Goal: Task Accomplishment & Management: Use online tool/utility

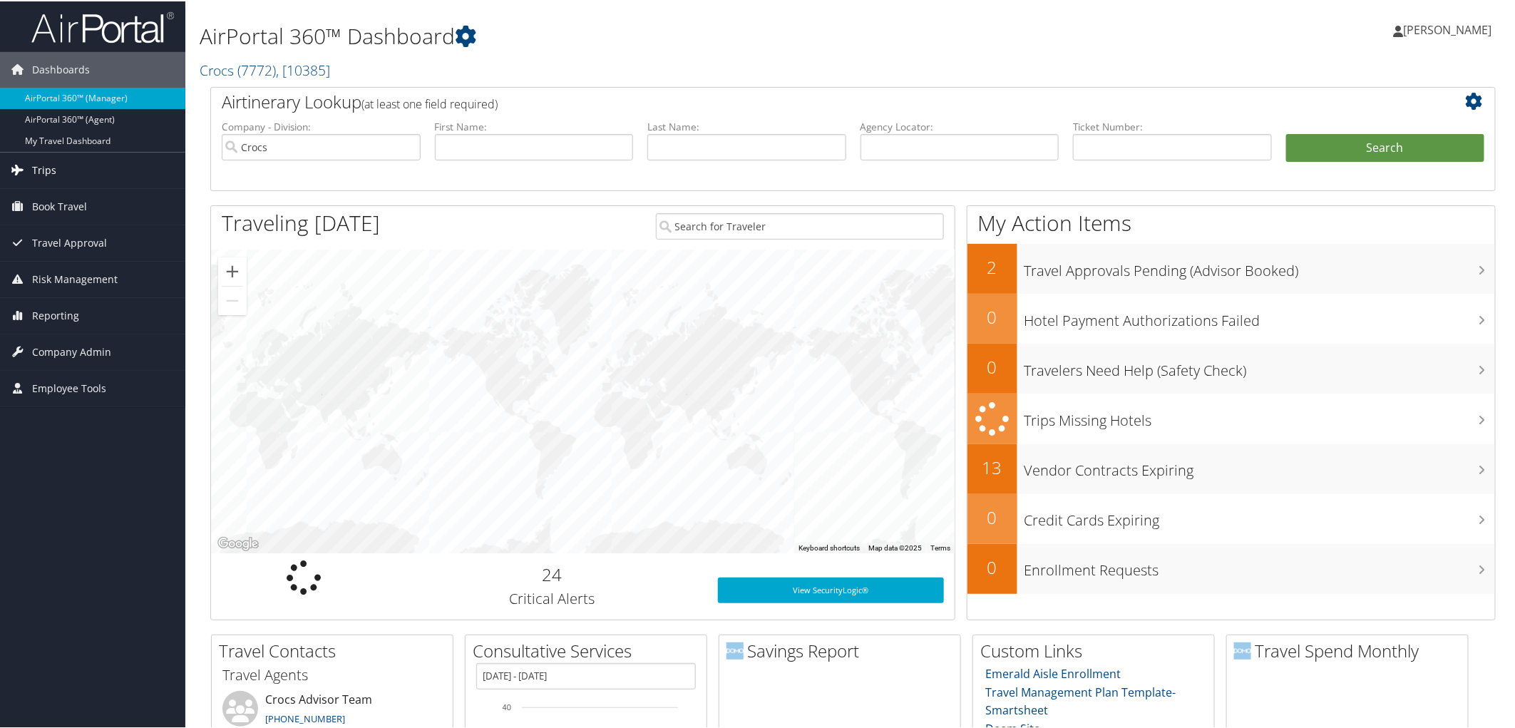
click at [33, 173] on span "Trips" at bounding box center [44, 169] width 24 height 36
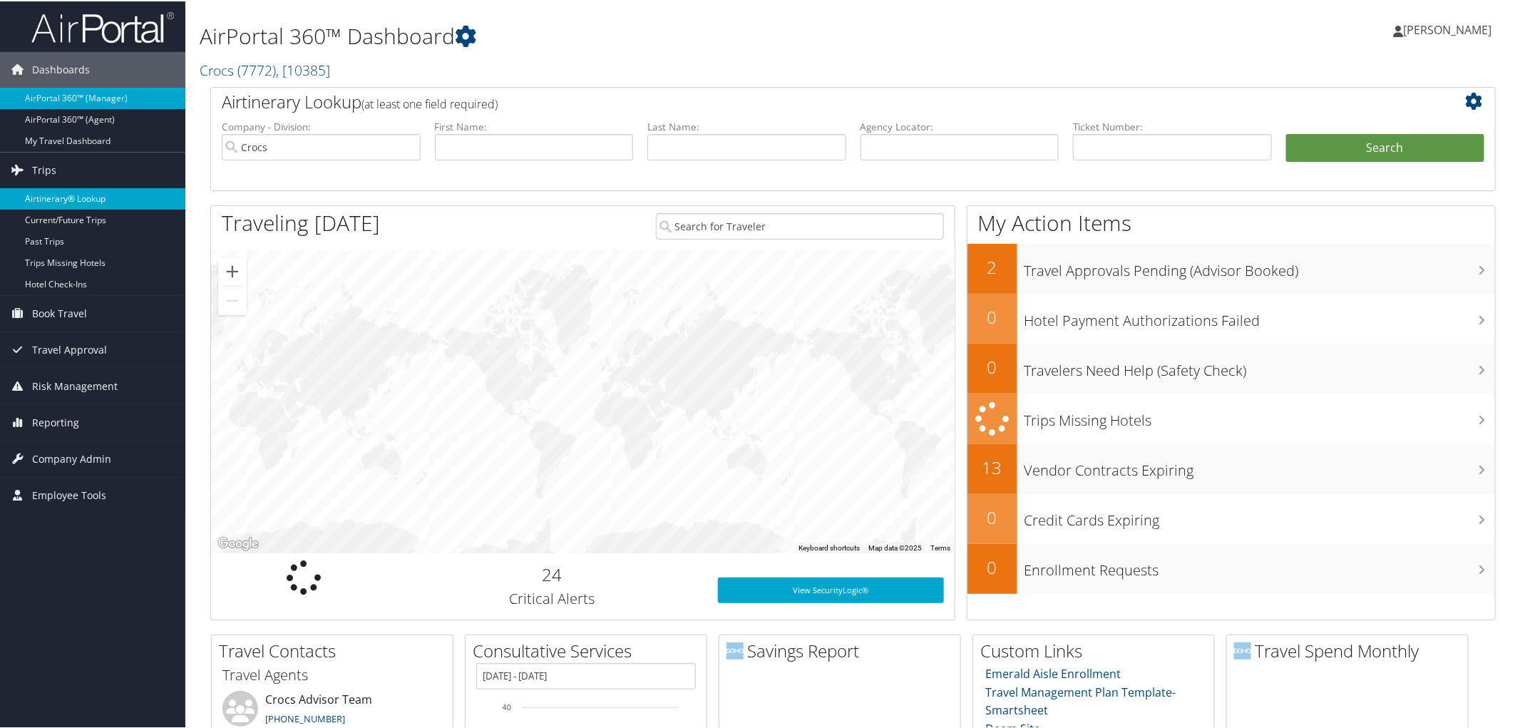
click at [34, 190] on link "Airtinerary® Lookup" at bounding box center [92, 197] width 185 height 21
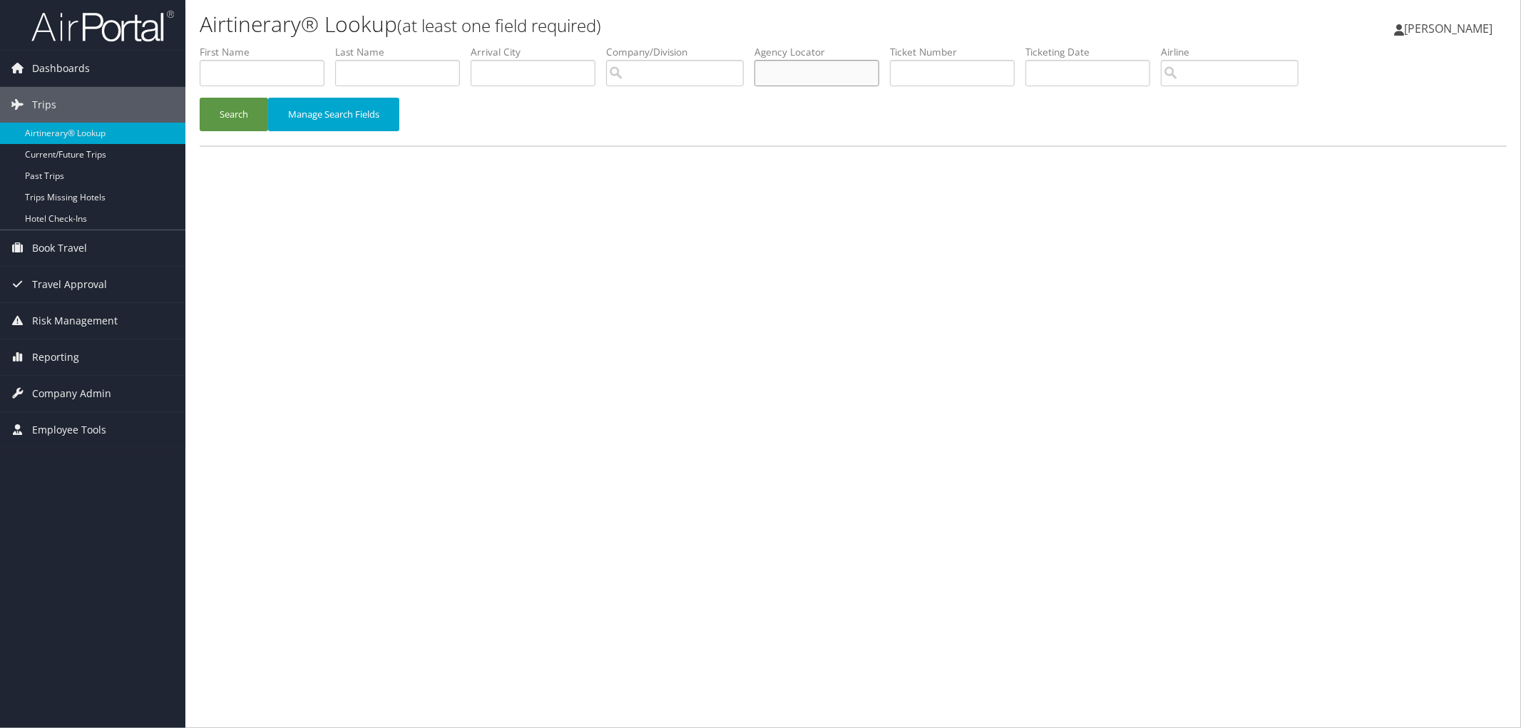
click at [839, 68] on input "text" at bounding box center [816, 73] width 125 height 26
paste input "DLGWBW"
type input "DLGWBW"
click at [218, 108] on button "Search" at bounding box center [234, 115] width 68 height 34
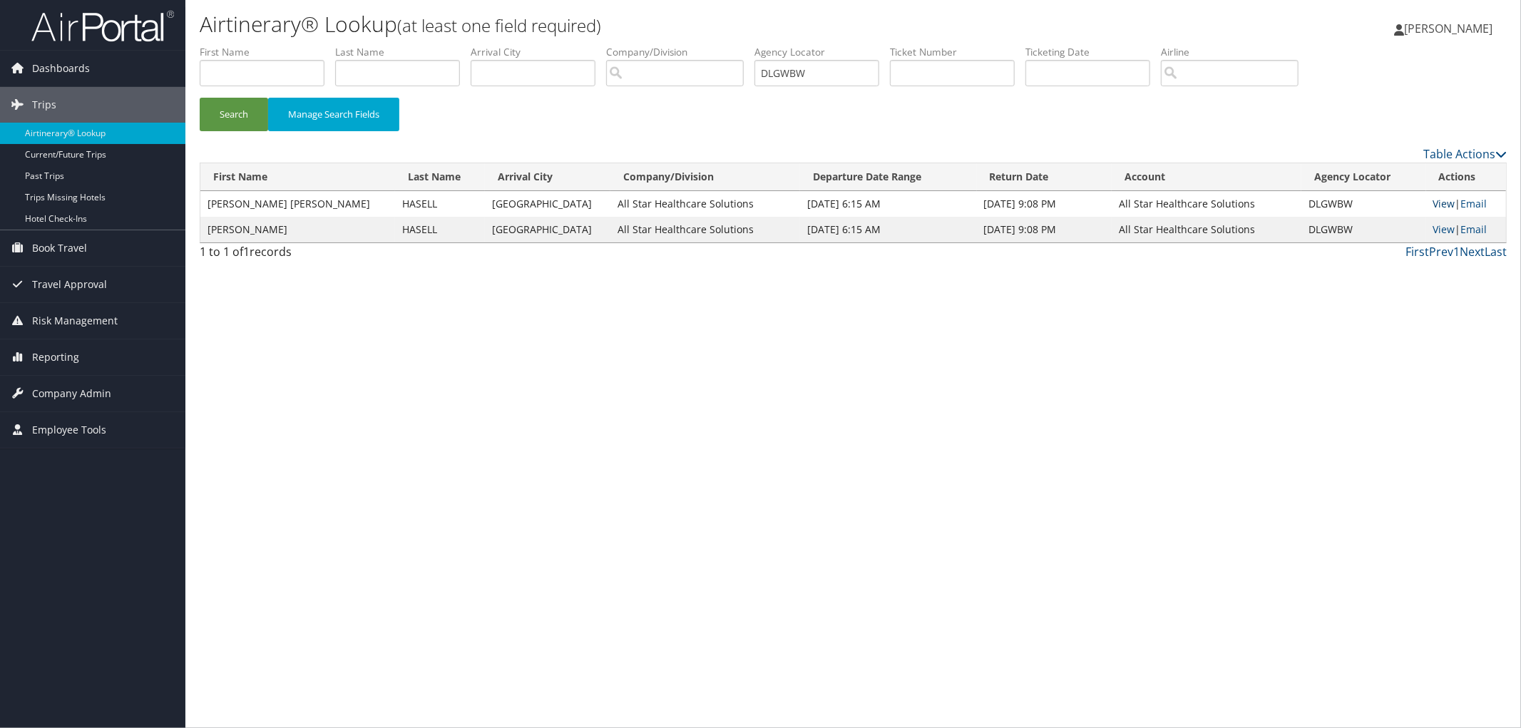
click at [1433, 201] on link "View" at bounding box center [1444, 204] width 22 height 14
click at [1439, 226] on link "View" at bounding box center [1444, 229] width 22 height 14
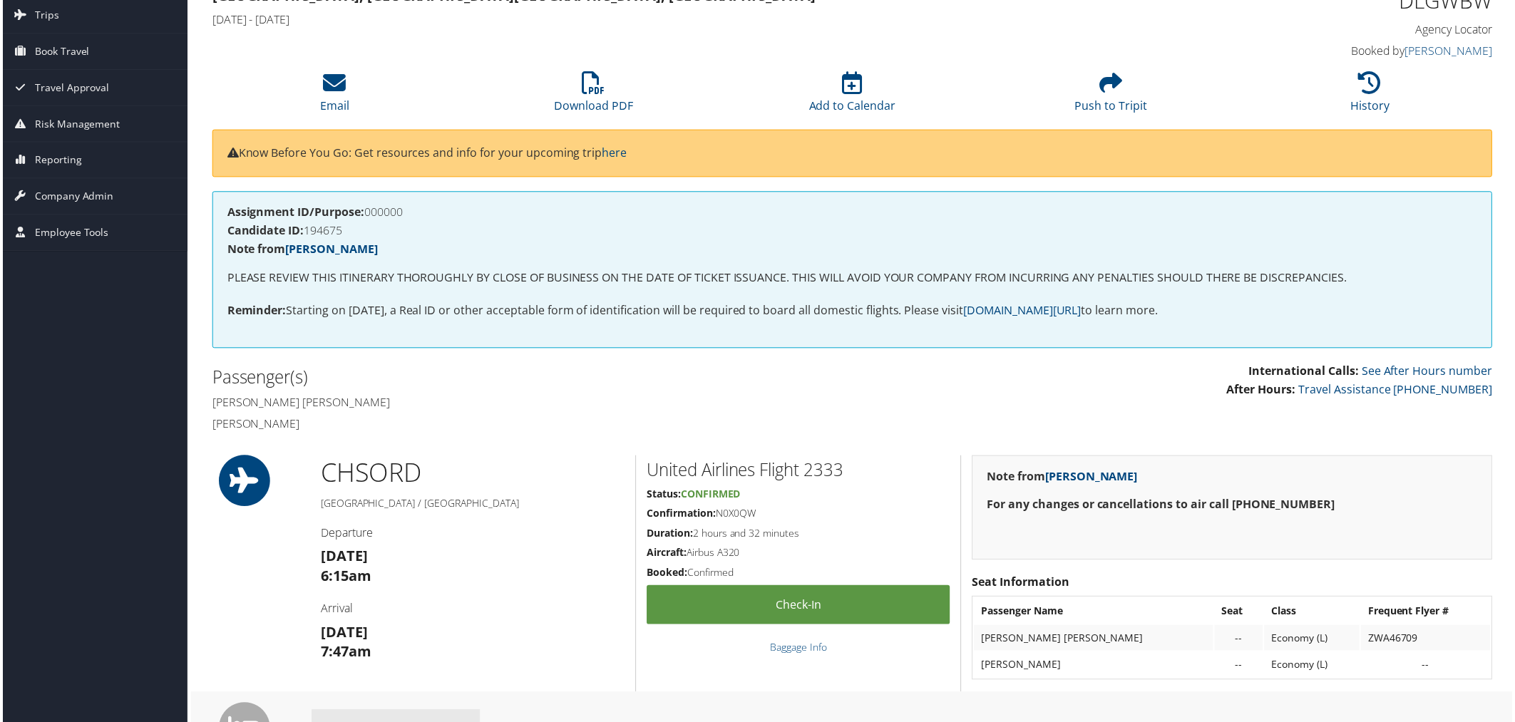
scroll to position [69, 0]
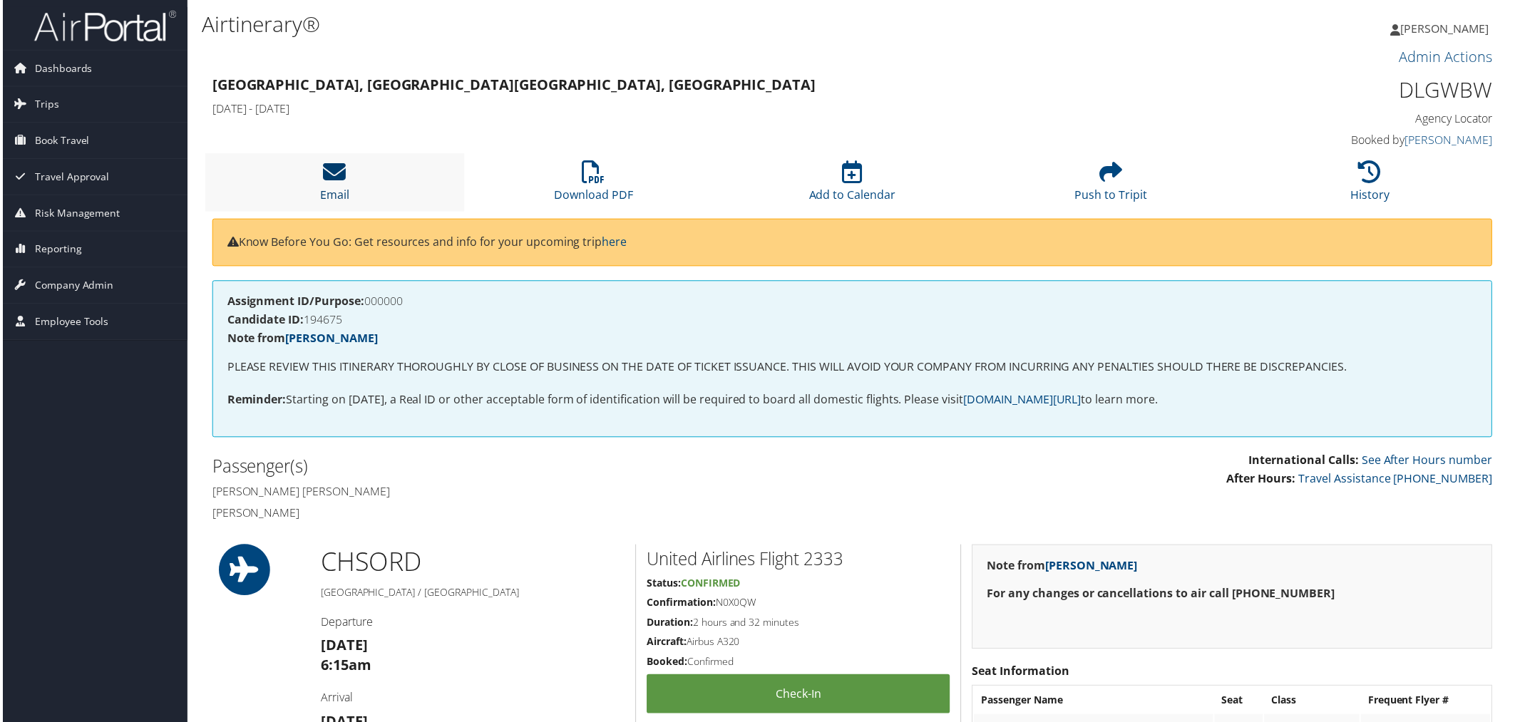
click at [335, 181] on icon at bounding box center [333, 172] width 23 height 23
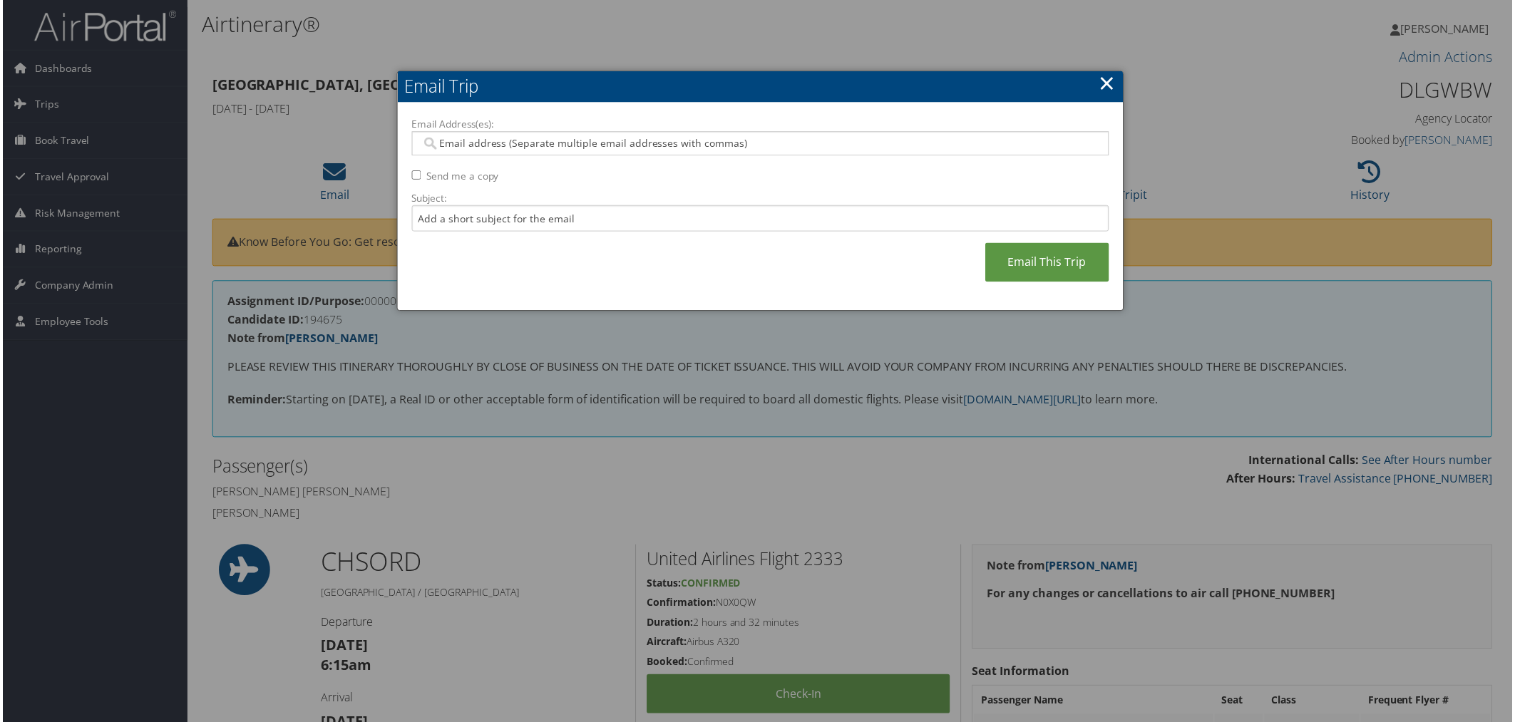
click at [454, 138] on input "Email Address(es):" at bounding box center [760, 144] width 681 height 14
click at [511, 138] on input "Email Address(es):" at bounding box center [760, 144] width 681 height 14
drag, startPoint x: 517, startPoint y: 147, endPoint x: 530, endPoint y: 150, distance: 13.3
click at [517, 147] on input "Email Address(es):" at bounding box center [760, 144] width 681 height 14
paste input "RHHASELL@HOTMAIL.COM"
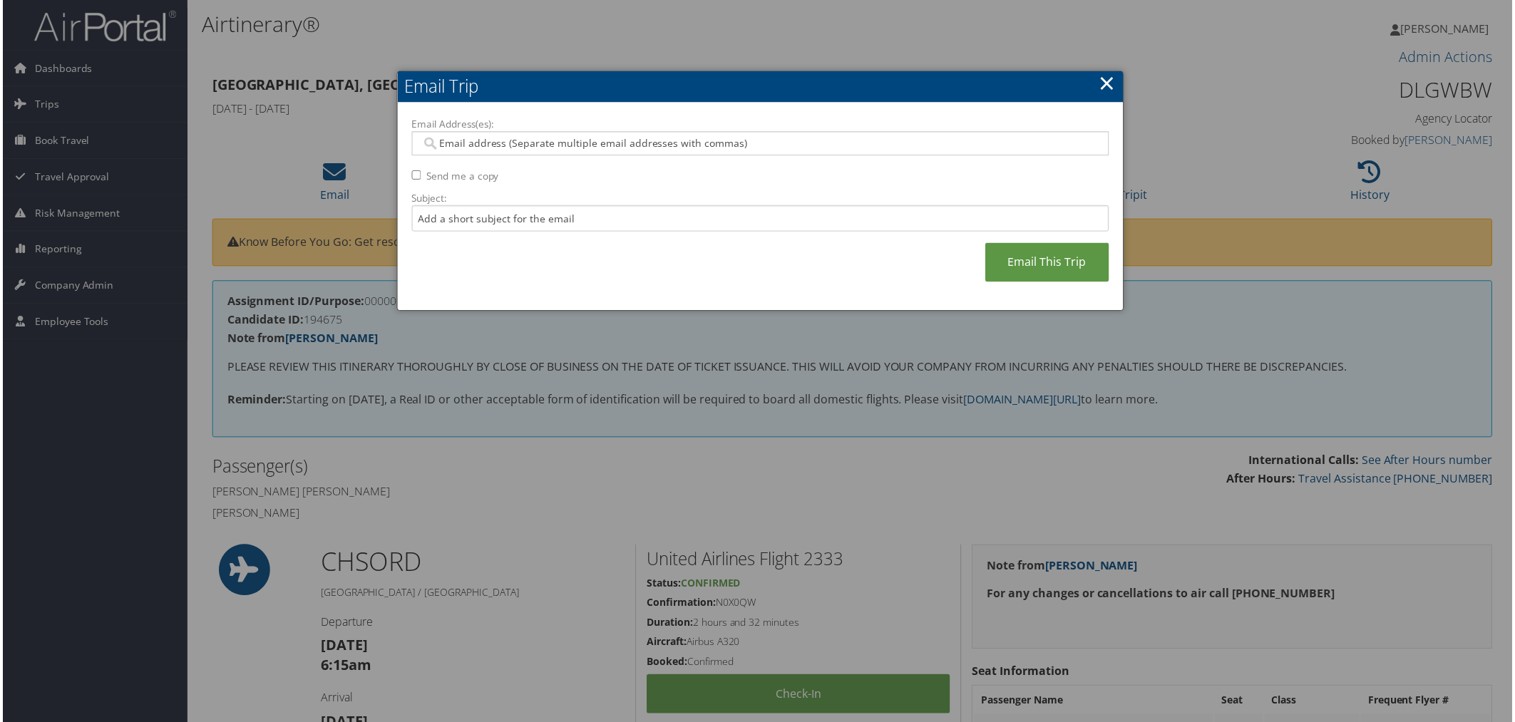
type input "RHHASELL@HOTMAIL.COM"
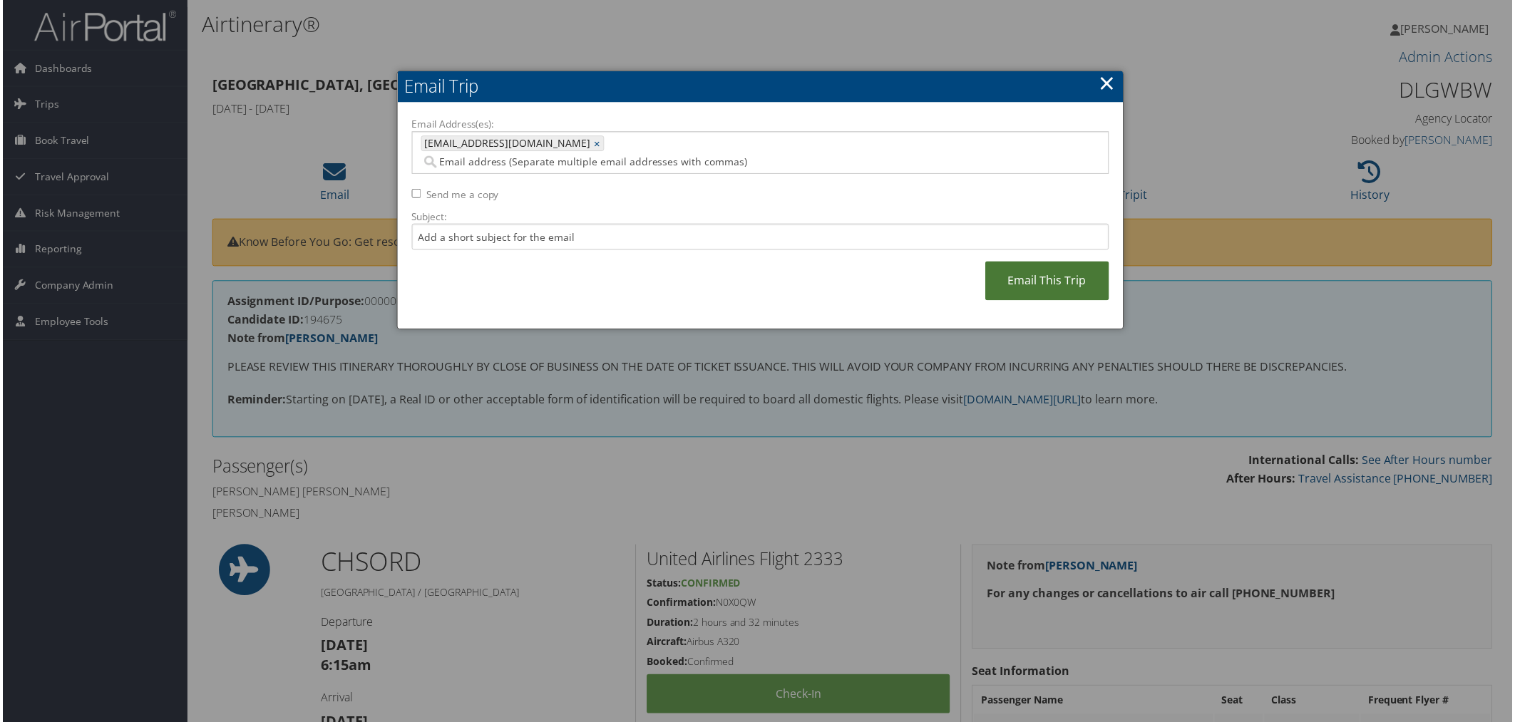
click at [1025, 262] on link "Email This Trip" at bounding box center [1049, 281] width 124 height 39
